Goal: Task Accomplishment & Management: Use online tool/utility

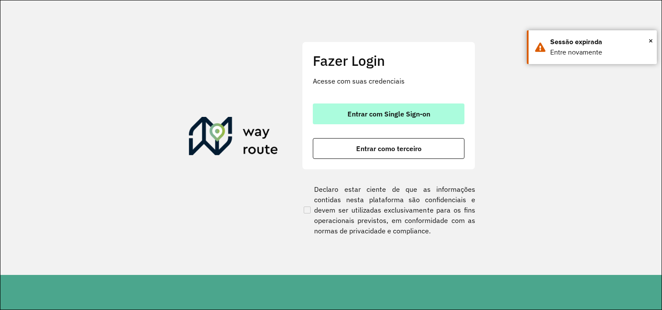
click at [438, 105] on button "Entrar com Single Sign-on" at bounding box center [389, 114] width 152 height 21
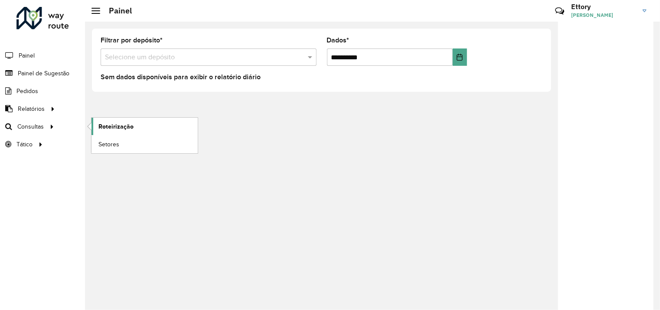
click at [104, 127] on span "Roteirização" at bounding box center [115, 126] width 35 height 9
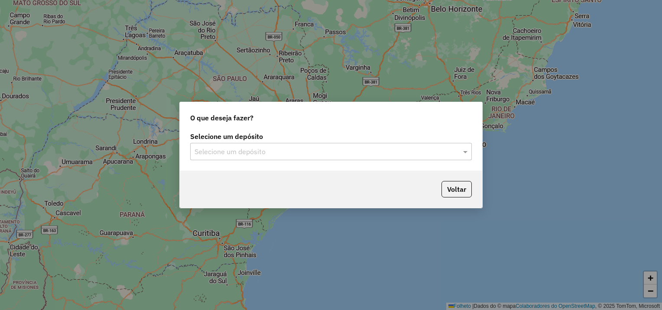
click at [322, 144] on div "Selecione um depósito" at bounding box center [331, 151] width 282 height 17
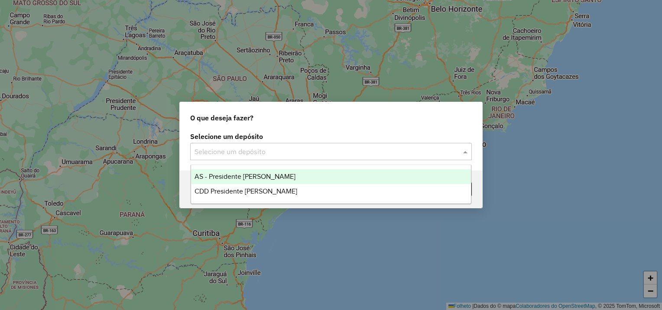
click at [295, 189] on div "CDD Presidente [PERSON_NAME]" at bounding box center [331, 191] width 280 height 15
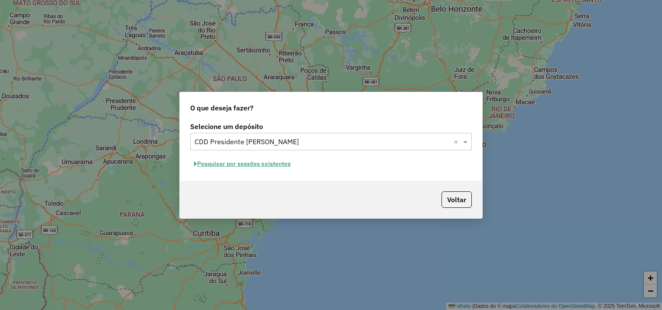
click at [246, 165] on font "Pesquisar por sessões existentes" at bounding box center [244, 164] width 94 height 8
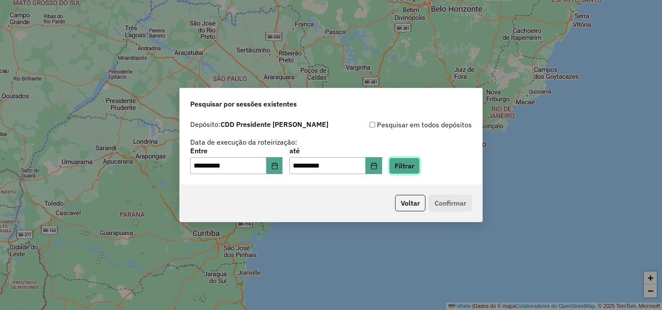
click at [411, 167] on button "Filtrar" at bounding box center [404, 166] width 31 height 16
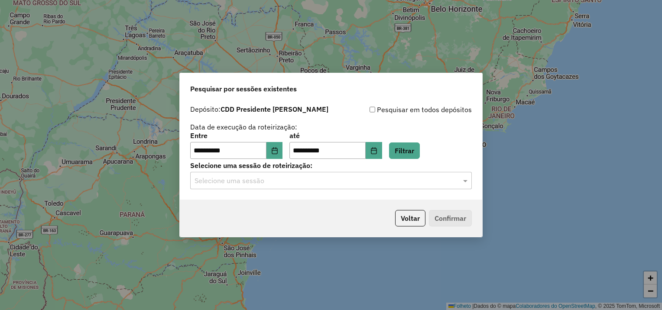
click at [270, 191] on div "**********" at bounding box center [331, 150] width 303 height 99
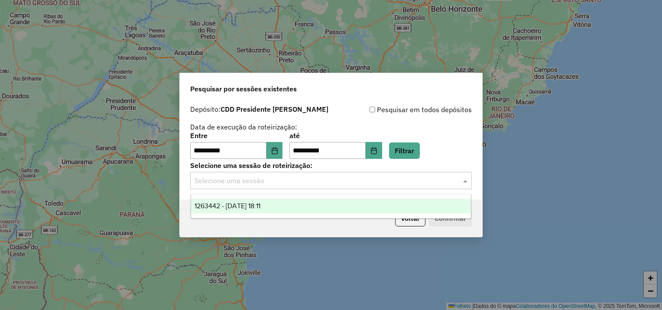
click at [273, 189] on div "Selecione uma sessão" at bounding box center [331, 180] width 282 height 17
click at [260, 205] on span "1263442 - 11/09/2025 18:11" at bounding box center [228, 205] width 66 height 7
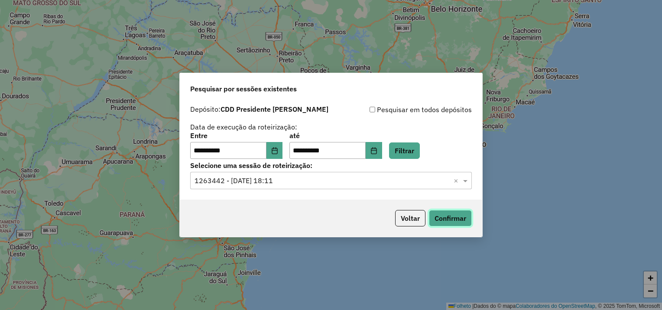
click at [460, 220] on button "Confirmar" at bounding box center [450, 218] width 43 height 16
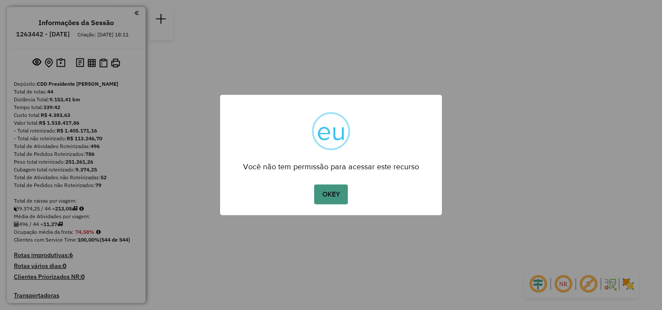
click at [342, 198] on button "OKEY" at bounding box center [331, 195] width 34 height 20
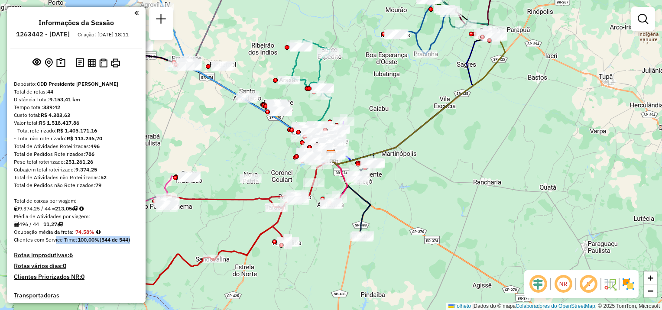
drag, startPoint x: 73, startPoint y: 247, endPoint x: 131, endPoint y: 248, distance: 58.1
click at [130, 243] on font "Clientes com Service Time: 100,00% (544 de 544)" at bounding box center [72, 240] width 116 height 7
click at [130, 243] on strong "(544 de 544)" at bounding box center [115, 240] width 30 height 7
click at [95, 243] on strong "100,00%" at bounding box center [89, 240] width 22 height 7
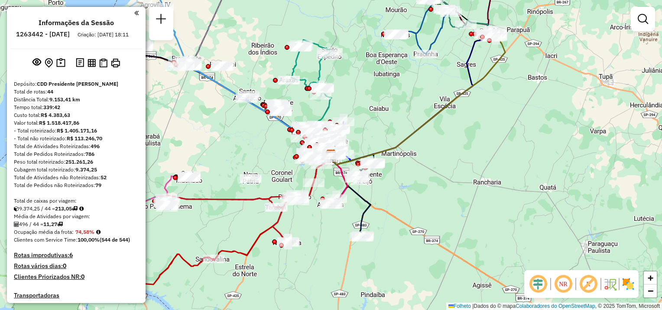
click at [95, 243] on strong "100,00%" at bounding box center [89, 240] width 22 height 7
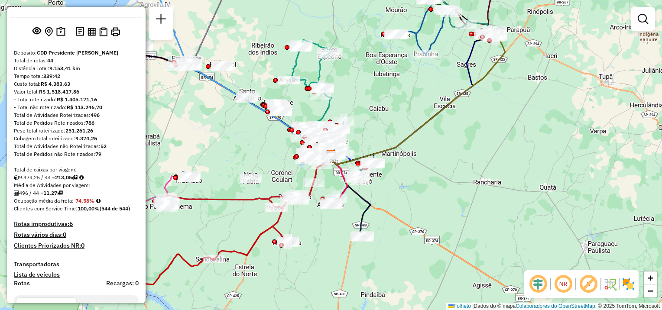
scroll to position [43, 0]
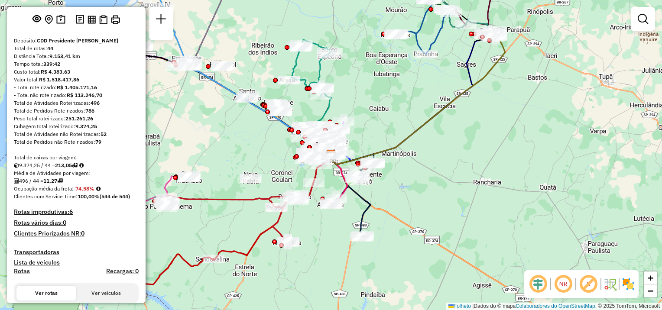
click at [101, 192] on em at bounding box center [98, 188] width 4 height 5
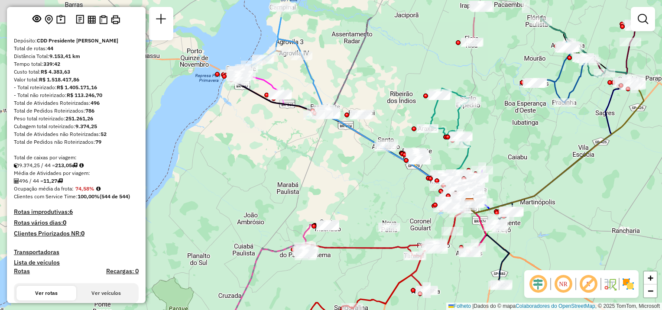
drag, startPoint x: 215, startPoint y: 180, endPoint x: 350, endPoint y: 218, distance: 140.5
click at [350, 228] on div "Janela de atendimento Grade de atendimento Capacidade Transportadoras Veículos …" at bounding box center [331, 155] width 662 height 310
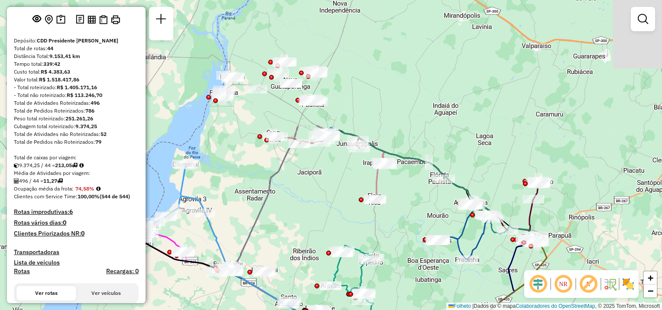
drag, startPoint x: 372, startPoint y: 41, endPoint x: 264, endPoint y: 199, distance: 192.4
click at [264, 199] on icon at bounding box center [302, 243] width 142 height 235
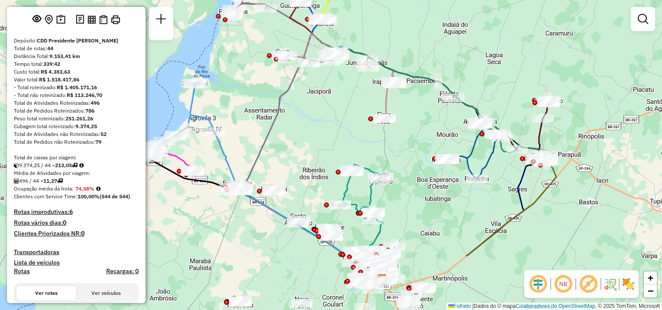
drag, startPoint x: 333, startPoint y: 182, endPoint x: 347, endPoint y: 81, distance: 101.5
click at [347, 83] on div "Janela de atendimento Grade de atendimento Capacidade Transportadoras Veículos …" at bounding box center [331, 155] width 662 height 310
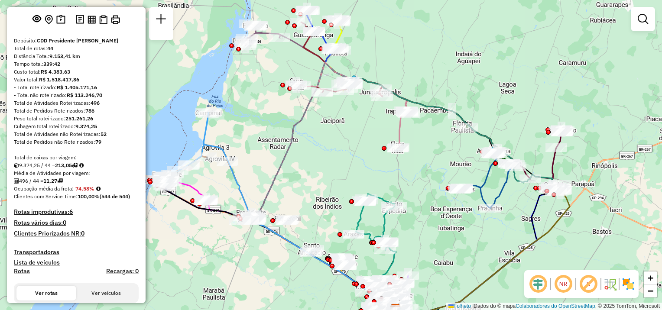
drag, startPoint x: 330, startPoint y: 161, endPoint x: 347, endPoint y: 217, distance: 58.4
click at [347, 228] on div "Janela de atendimento Grade de atendimento Capacidade Transportadoras Veículos …" at bounding box center [331, 155] width 662 height 310
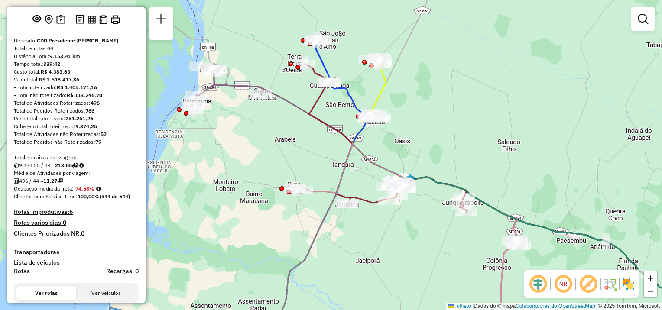
drag, startPoint x: 339, startPoint y: 103, endPoint x: 340, endPoint y: 118, distance: 15.2
click at [340, 118] on div "Janela de atendimento Grade de atendimento Capacidade Transportadoras Veículos …" at bounding box center [331, 155] width 662 height 310
